Goal: Information Seeking & Learning: Learn about a topic

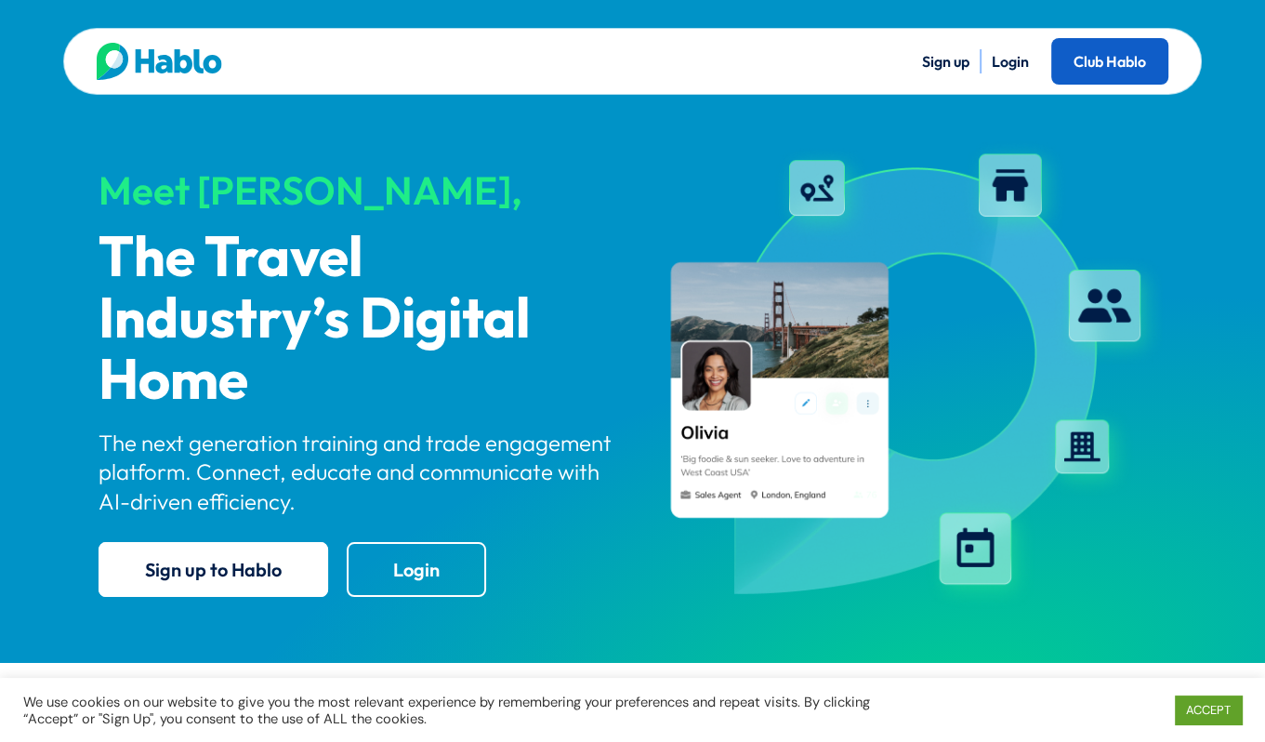
click at [1114, 65] on link "Club Hablo" at bounding box center [1109, 61] width 117 height 46
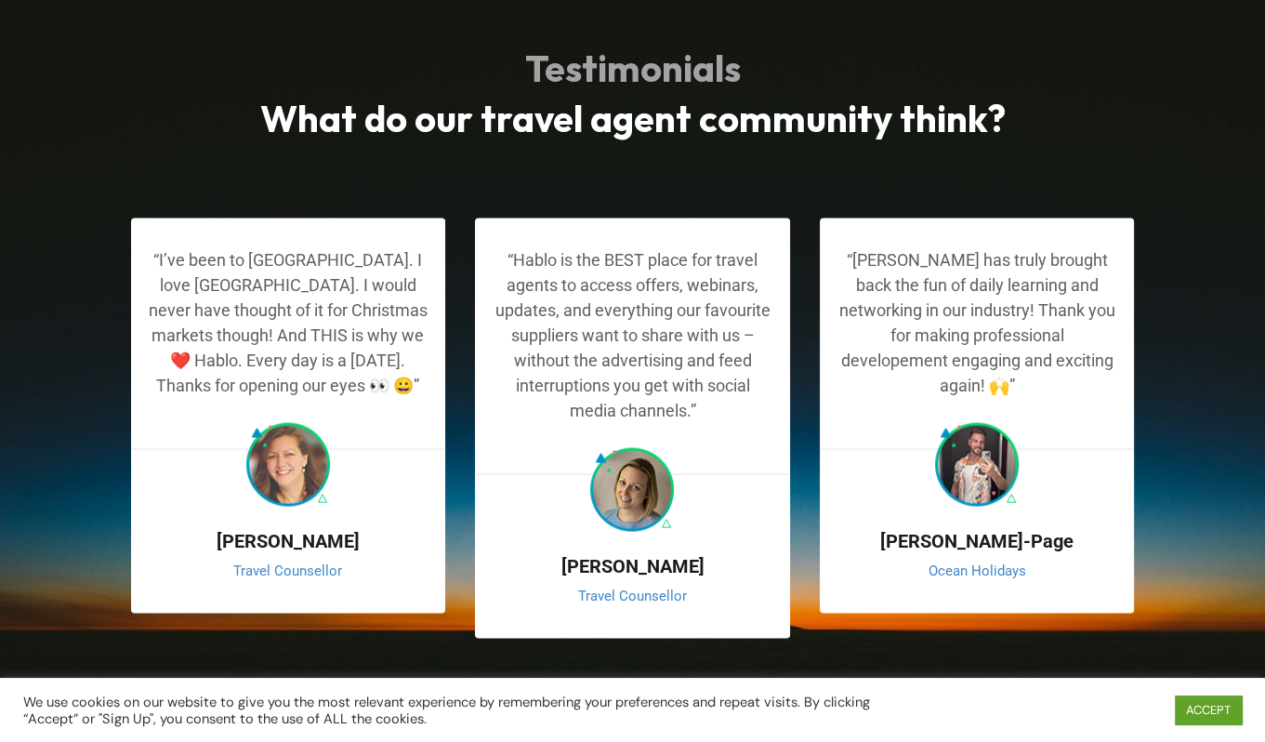
scroll to position [2946, 0]
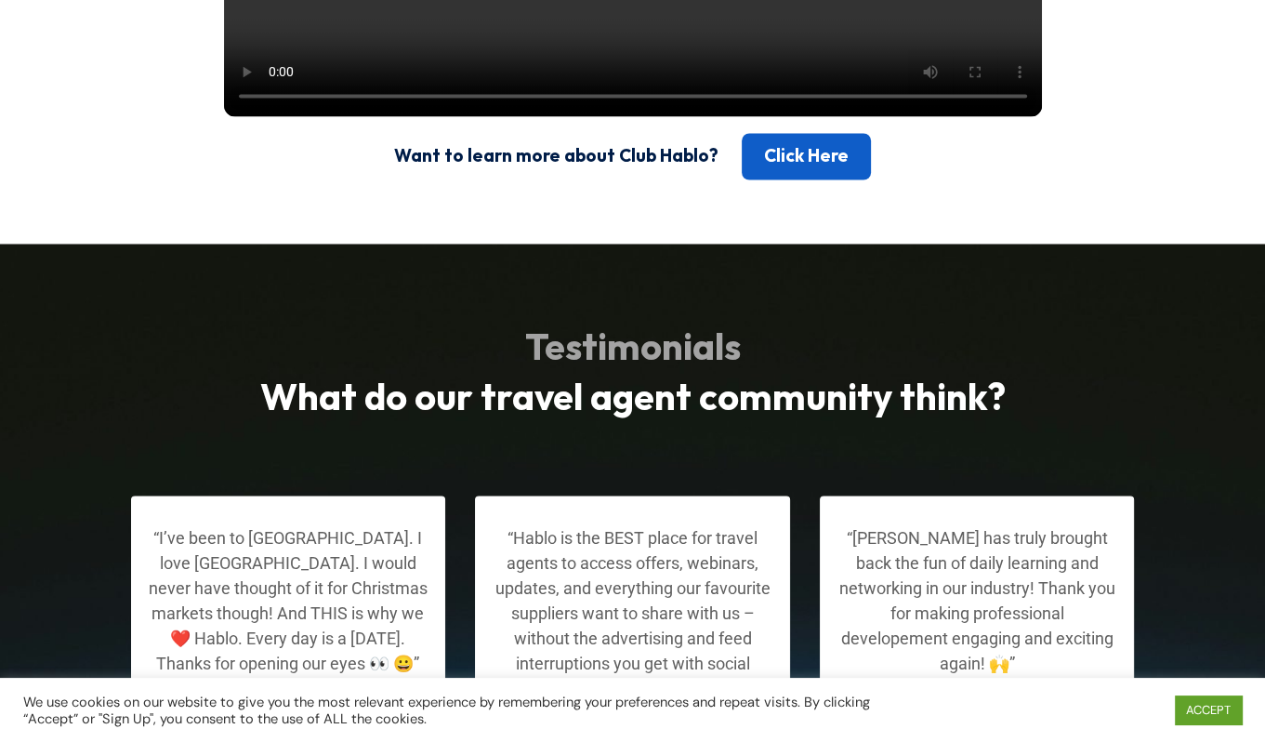
click at [769, 179] on link "Click Here" at bounding box center [806, 156] width 129 height 46
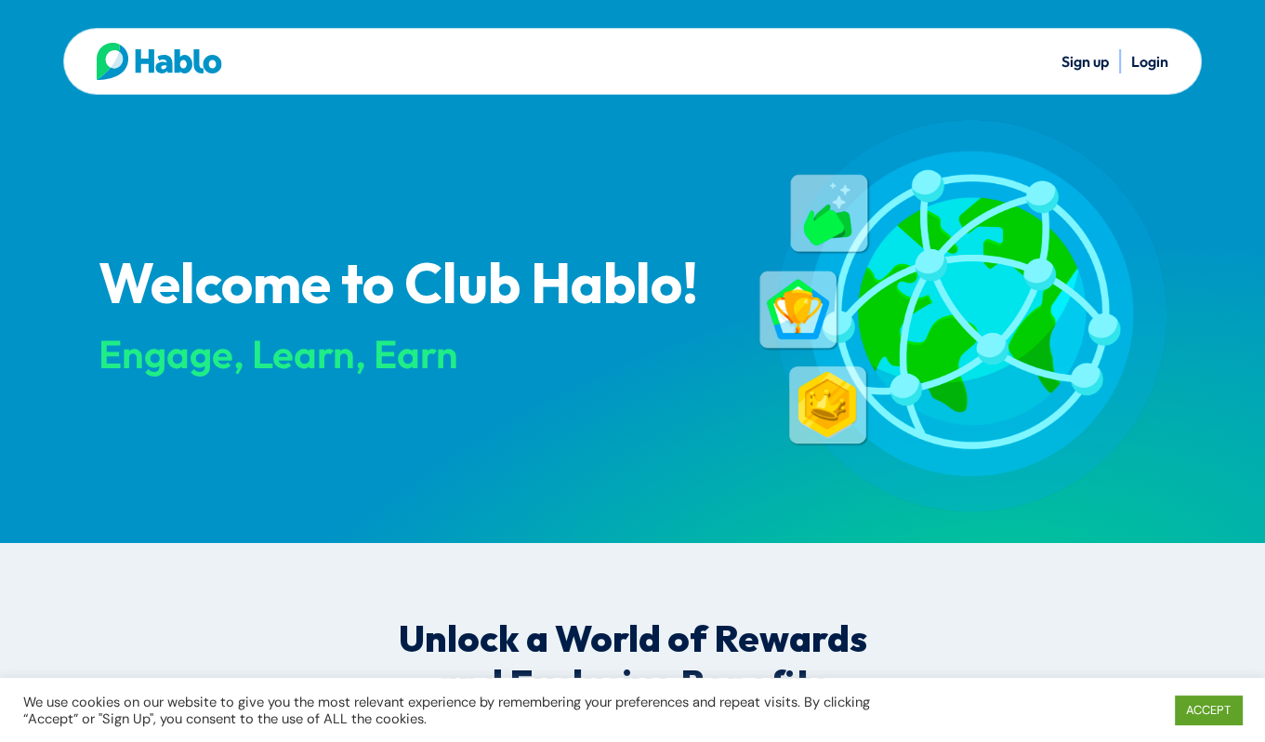
click at [1131, 404] on img at bounding box center [962, 315] width 408 height 391
